Goal: Task Accomplishment & Management: Manage account settings

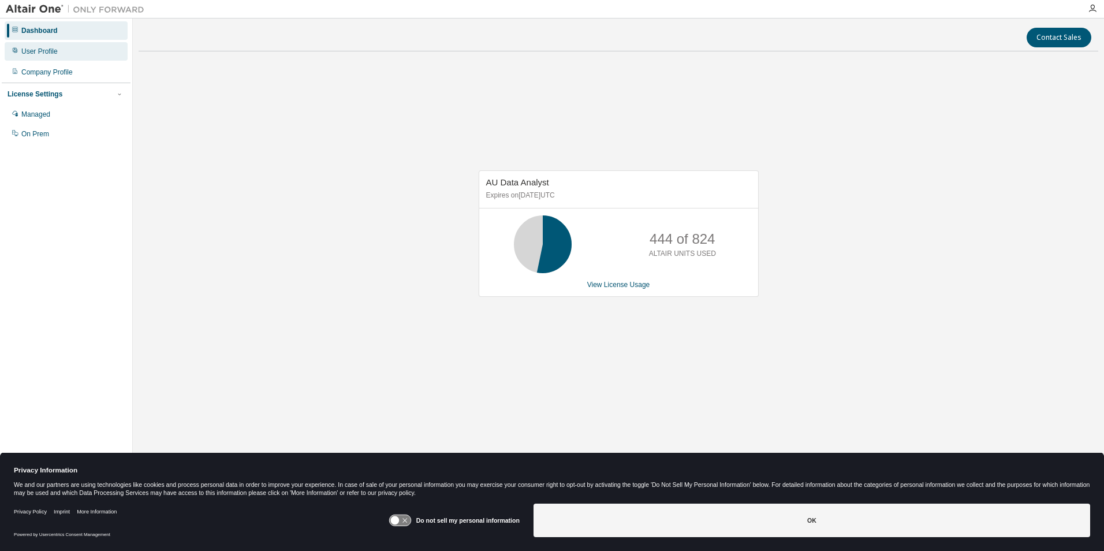
click at [38, 48] on div "User Profile" at bounding box center [39, 51] width 36 height 9
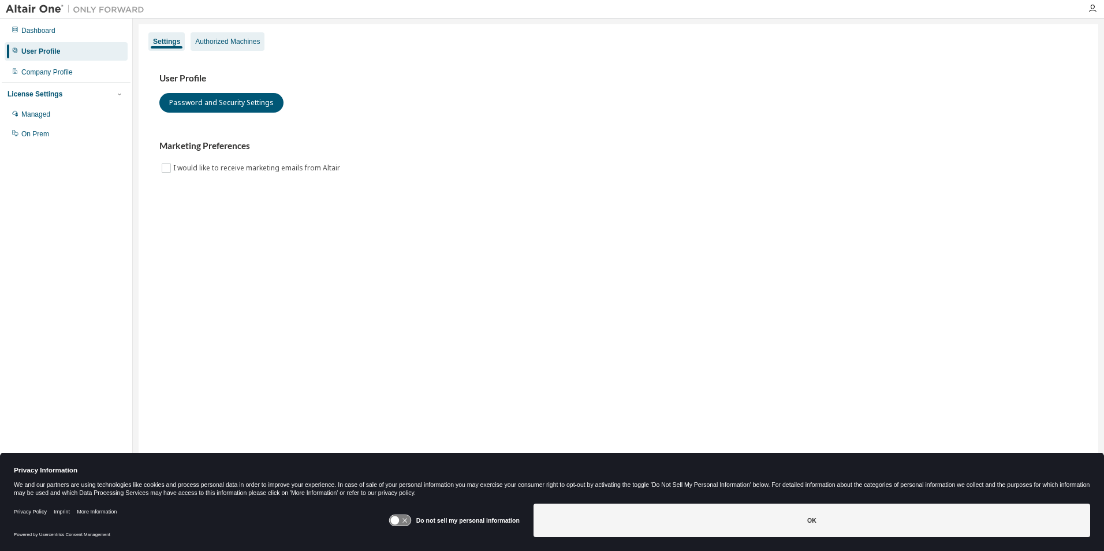
click at [230, 41] on div "Authorized Machines" at bounding box center [227, 41] width 65 height 9
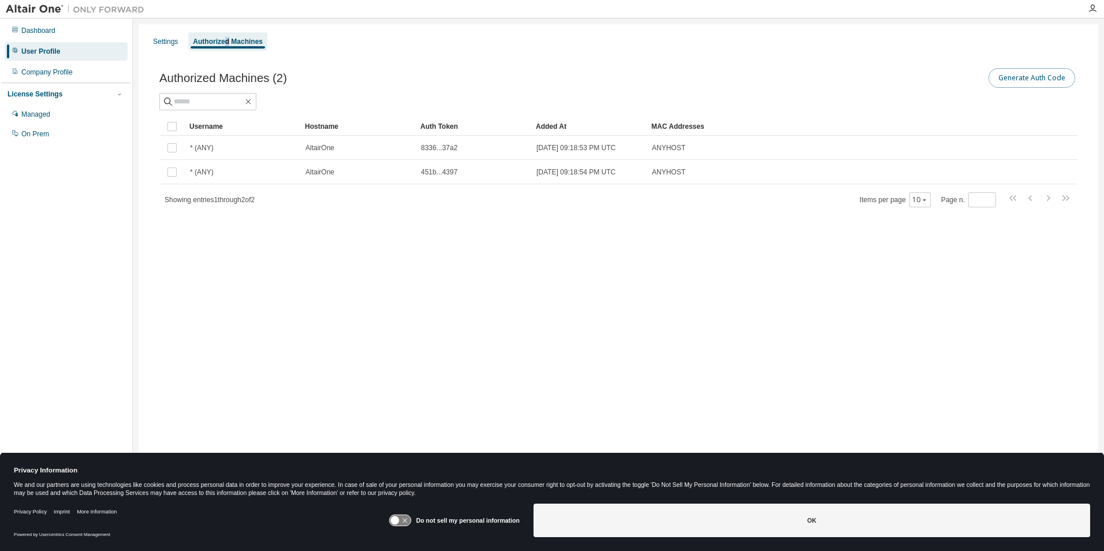
click at [1033, 75] on button "Generate Auth Code" at bounding box center [1031, 78] width 87 height 20
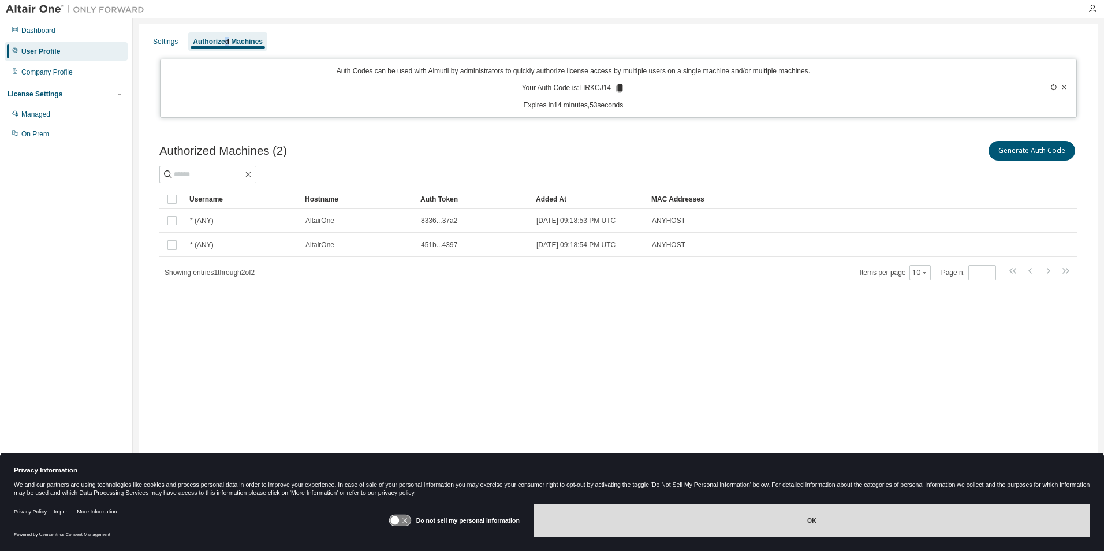
click at [811, 521] on button "OK" at bounding box center [811, 519] width 556 height 33
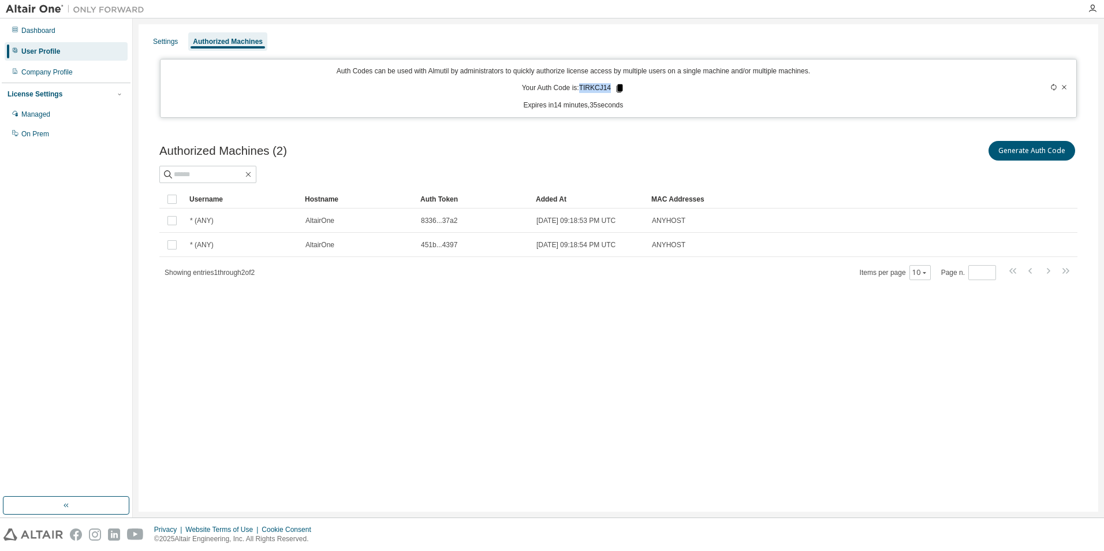
click at [615, 87] on p "Your Auth Code is: TIRKCJ14" at bounding box center [573, 88] width 103 height 10
drag, startPoint x: 615, startPoint y: 87, endPoint x: 603, endPoint y: 85, distance: 11.6
copy p "TIRKCJ14"
click at [866, 417] on div "Settings Authorized Machines Auth Codes can be used with Almutil by administrat…" at bounding box center [618, 267] width 959 height 487
click at [416, 447] on div "Settings Authorized Machines Auth Codes can be used with Almutil by administrat…" at bounding box center [618, 267] width 959 height 487
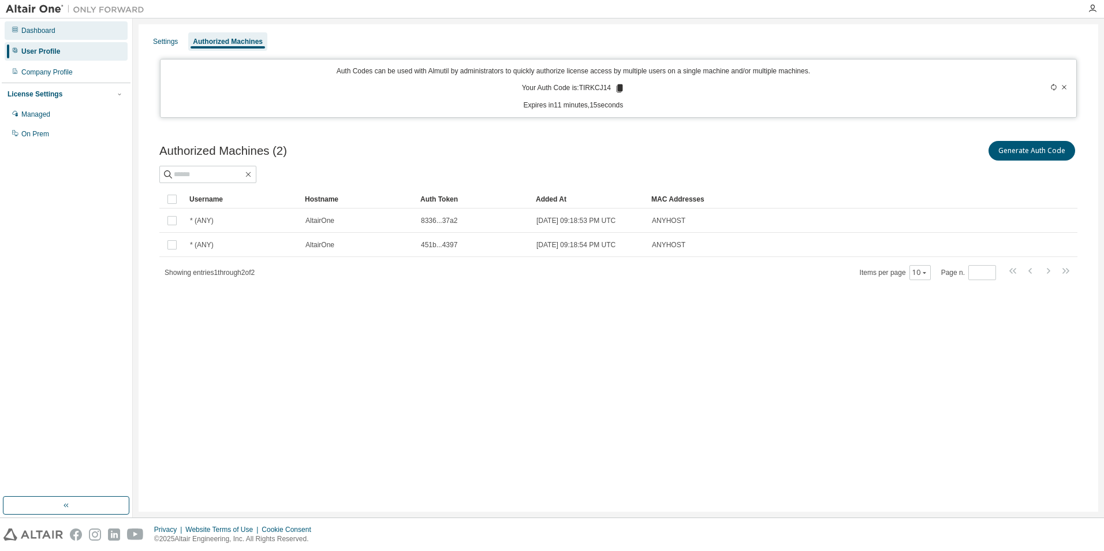
click at [52, 32] on div "Dashboard" at bounding box center [38, 30] width 34 height 9
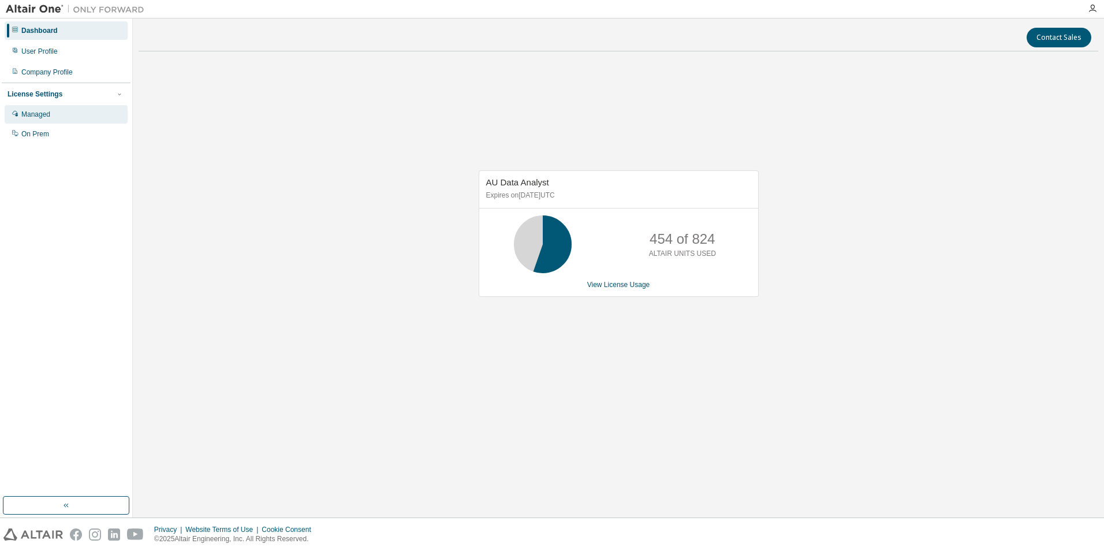
click at [43, 113] on div "Managed" at bounding box center [35, 114] width 29 height 9
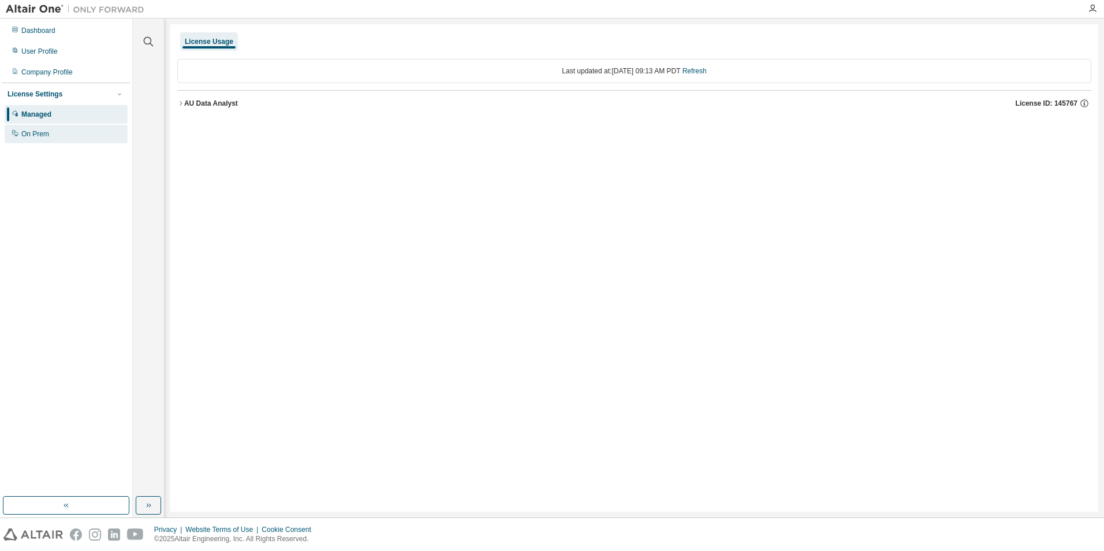
click at [42, 133] on div "On Prem" at bounding box center [35, 133] width 28 height 9
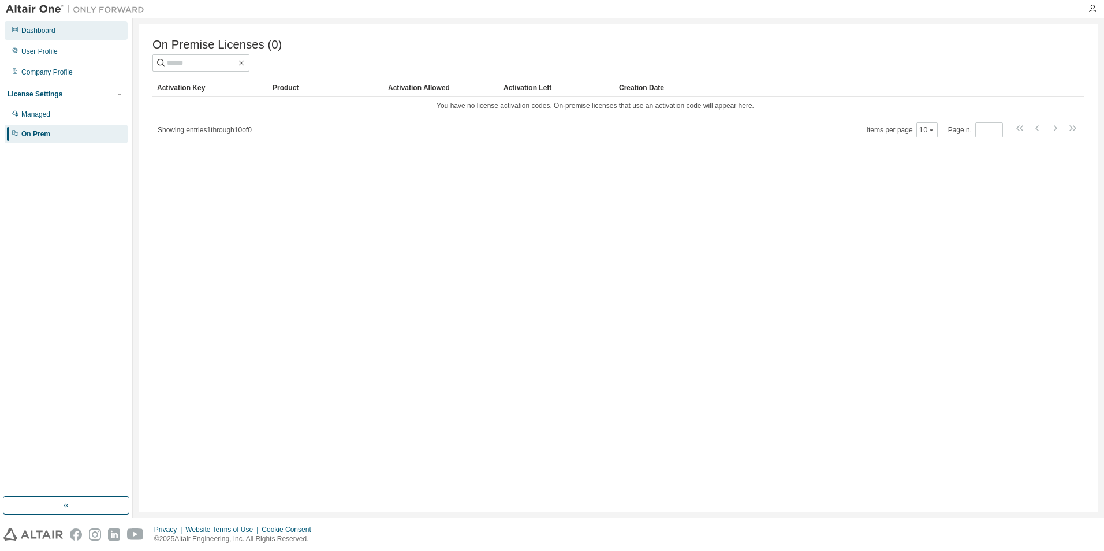
click at [39, 31] on div "Dashboard" at bounding box center [38, 30] width 34 height 9
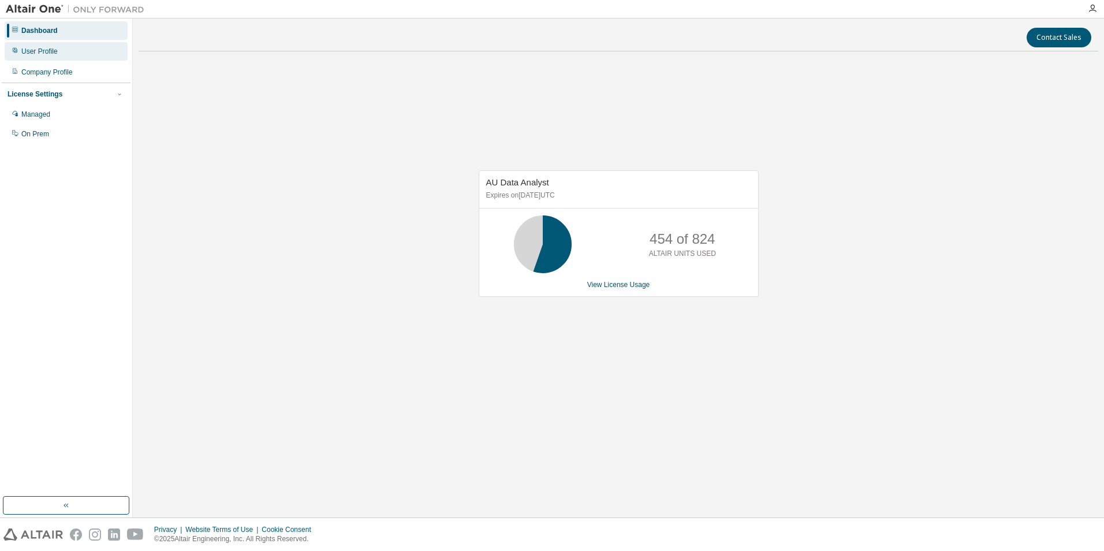
click at [48, 51] on div "User Profile" at bounding box center [39, 51] width 36 height 9
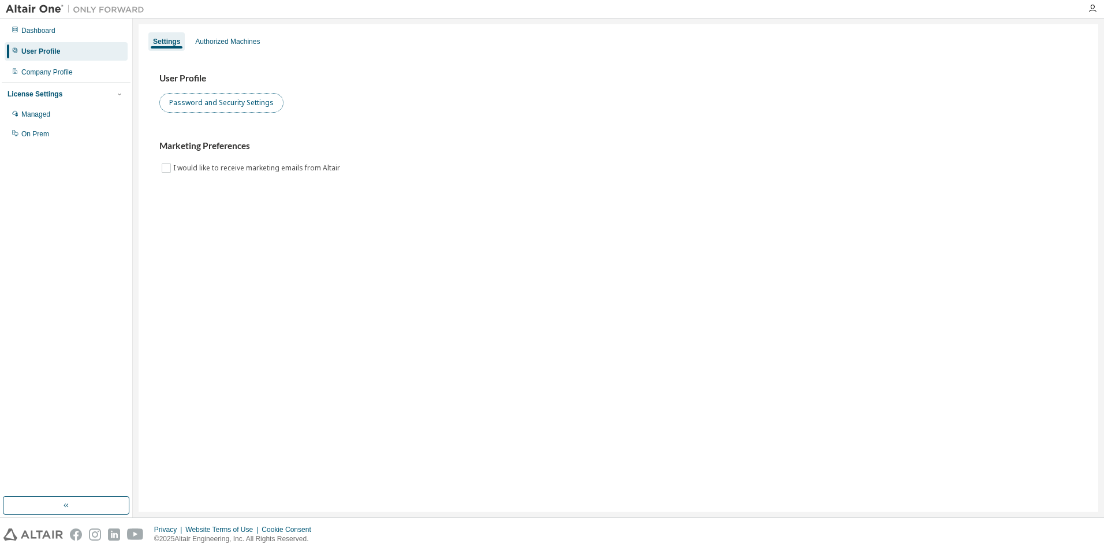
click at [226, 103] on button "Password and Security Settings" at bounding box center [221, 103] width 124 height 20
click at [222, 43] on div "Authorized Machines" at bounding box center [227, 41] width 65 height 9
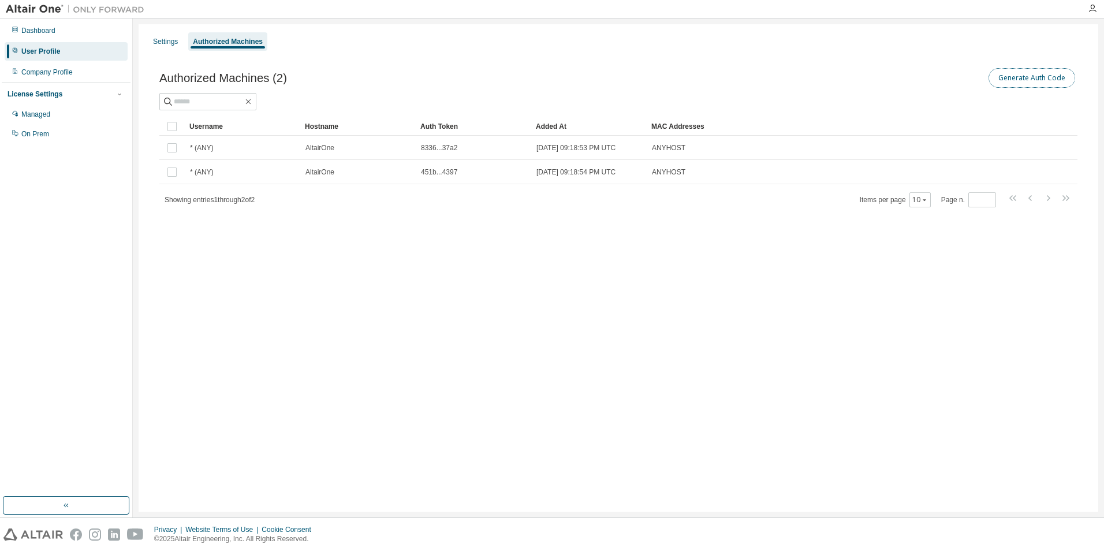
click at [1041, 80] on button "Generate Auth Code" at bounding box center [1031, 78] width 87 height 20
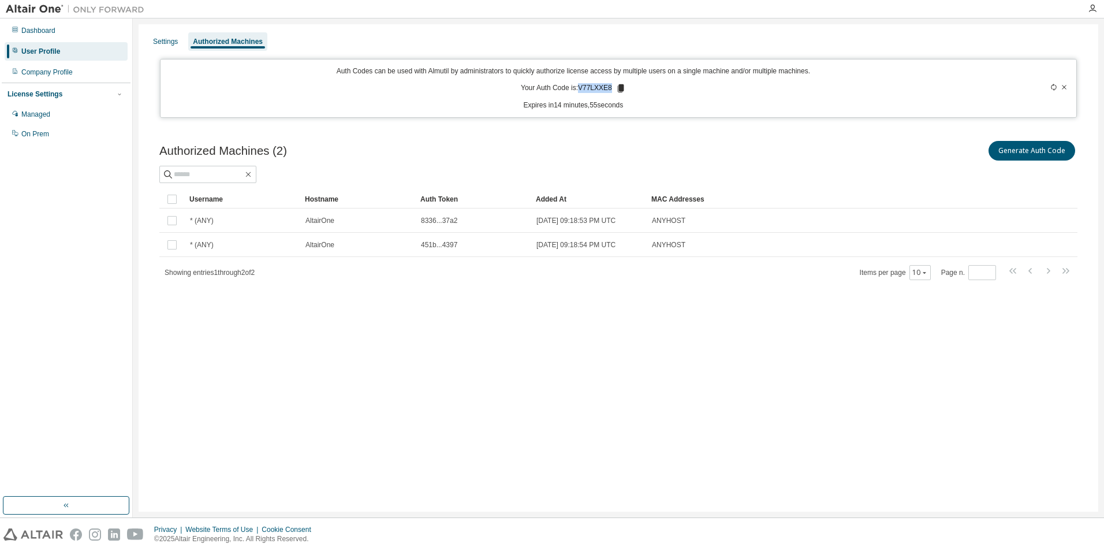
drag, startPoint x: 582, startPoint y: 85, endPoint x: 613, endPoint y: 86, distance: 31.2
click at [613, 86] on p "Your Auth Code is: V77LXXE8" at bounding box center [573, 88] width 105 height 10
drag, startPoint x: 613, startPoint y: 86, endPoint x: 604, endPoint y: 88, distance: 9.5
copy p "V77LXXE8"
